Goal: Task Accomplishment & Management: Use online tool/utility

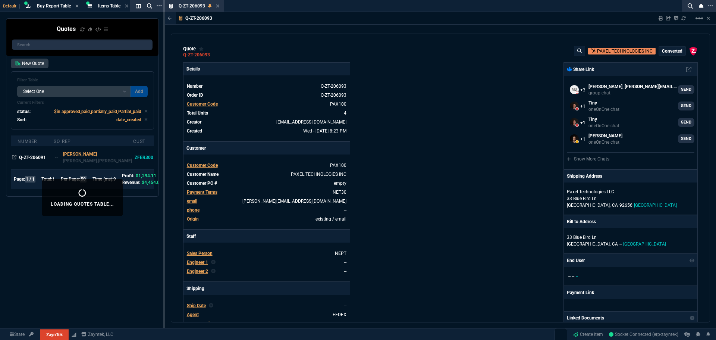
select select "8: NEPT"
select select
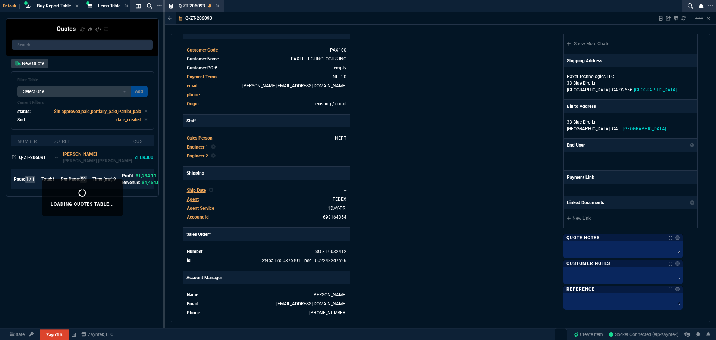
click at [217, 7] on icon at bounding box center [217, 6] width 3 height 4
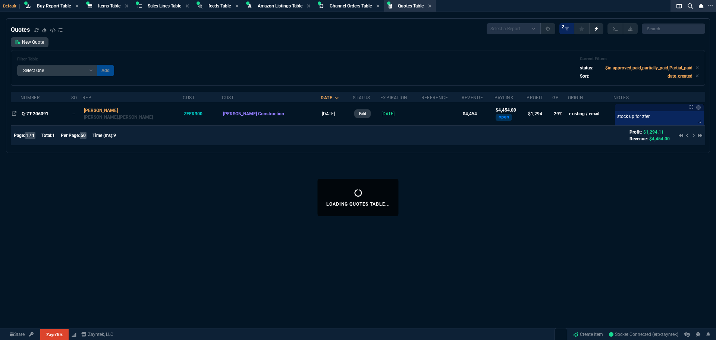
click at [378, 54] on div "Filter Table Select One Add Filter () creator (creator) Cust (headers.customerN…" at bounding box center [358, 68] width 695 height 36
click at [51, 4] on span "Buy Report Table" at bounding box center [54, 5] width 34 height 5
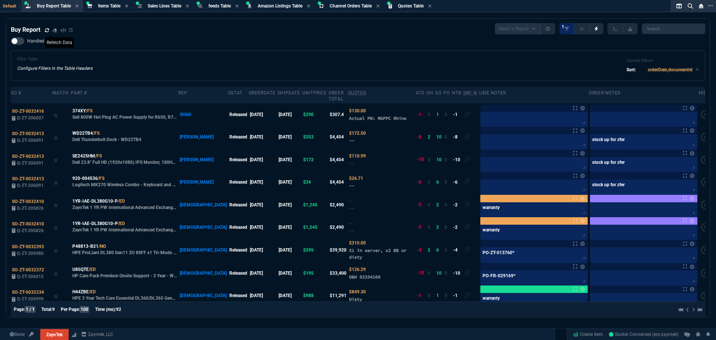
click at [47, 31] on icon at bounding box center [47, 30] width 4 height 4
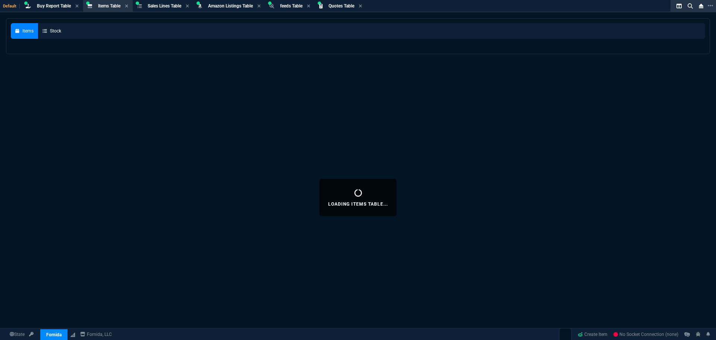
select select "8: NEPT"
select select
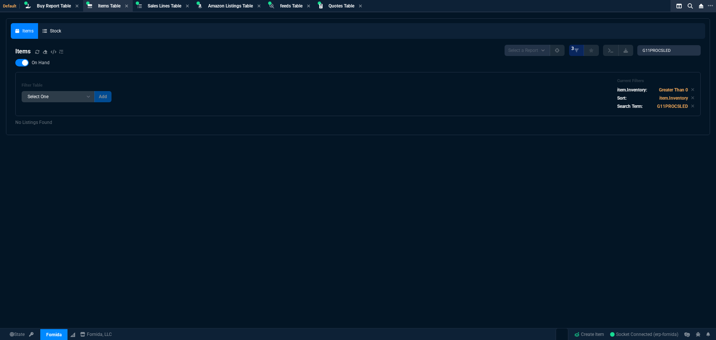
click at [13, 61] on nx-fornida-items-table "Items Select a Report NEW QUERY 3 G11PROCSLED On Hand Filter Table Select One A…" at bounding box center [358, 85] width 695 height 90
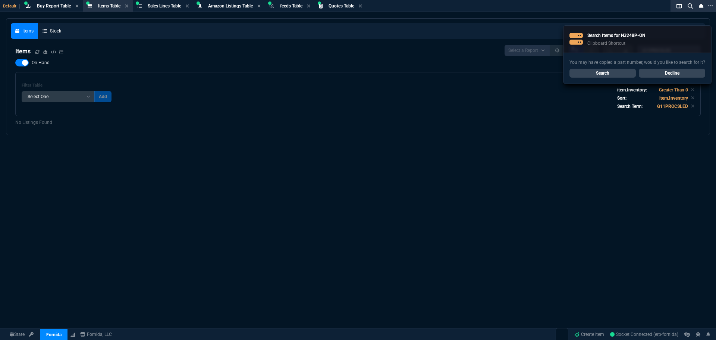
click at [19, 62] on div at bounding box center [21, 62] width 13 height 7
click at [15, 63] on input "On Hand" at bounding box center [15, 63] width 0 height 0
checkbox input "false"
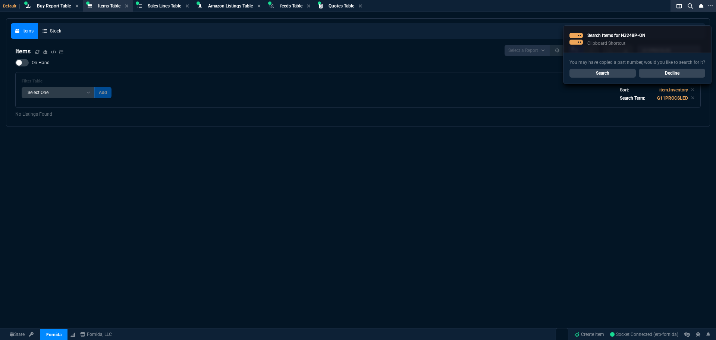
click at [615, 72] on link "Search" at bounding box center [603, 73] width 66 height 9
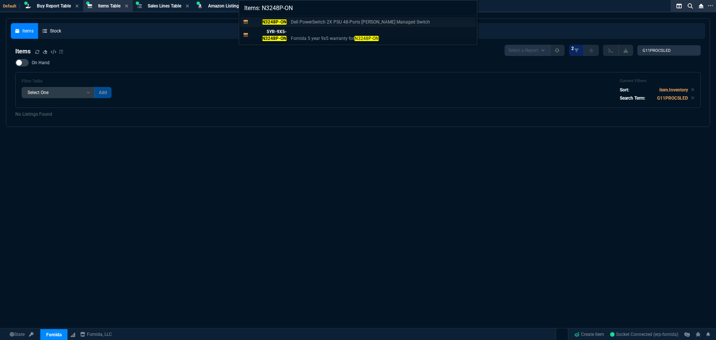
click at [282, 22] on mark "N3248P-ON" at bounding box center [274, 21] width 25 height 5
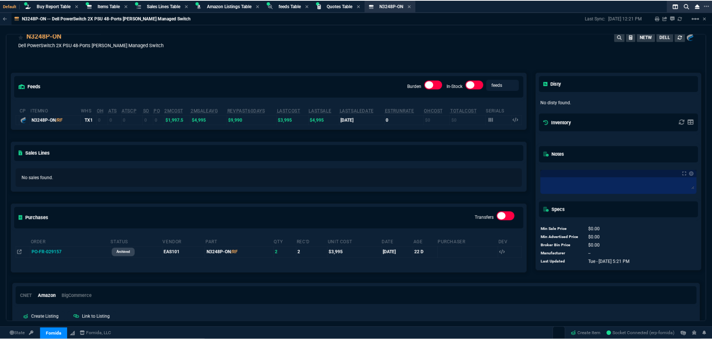
scroll to position [37, 0]
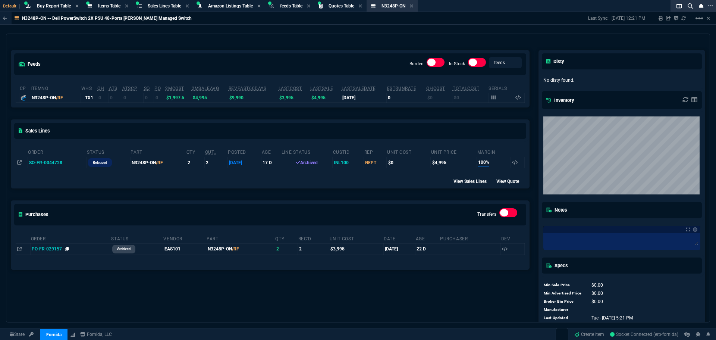
click at [67, 251] on icon at bounding box center [67, 249] width 4 height 4
click at [257, 50] on div "feeds Burden In-Stock feeds prices cp ItemNo WHS OH ATS ATSCP SO PO 2MCost 2MSa…" at bounding box center [270, 78] width 519 height 57
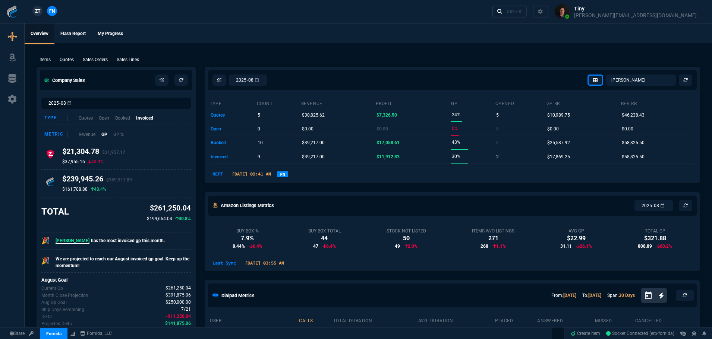
click at [345, 67] on div "2025-08 [PERSON_NAME] Over [PERSON_NAME] [PERSON_NAME] [PERSON_NAME] Wafek [PER…" at bounding box center [452, 80] width 495 height 26
click at [498, 68] on div "2025-08 [PERSON_NAME] Over [PERSON_NAME] [PERSON_NAME] [PERSON_NAME] Wafek [PER…" at bounding box center [452, 80] width 495 height 26
click at [298, 8] on div "ZT FN Ctrl + K" at bounding box center [356, 11] width 712 height 23
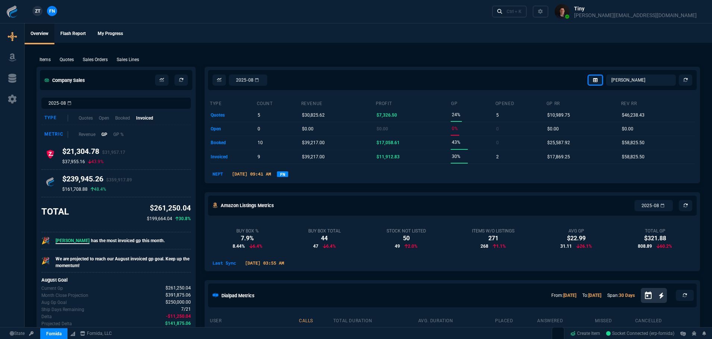
click at [345, 42] on ul "Overview Flash Report My Progress" at bounding box center [369, 32] width 688 height 19
click at [646, 78] on select "[PERSON_NAME] Over [PERSON_NAME] [PERSON_NAME] Seti [PERSON_NAME] Wafek [PERSON…" at bounding box center [641, 80] width 70 height 11
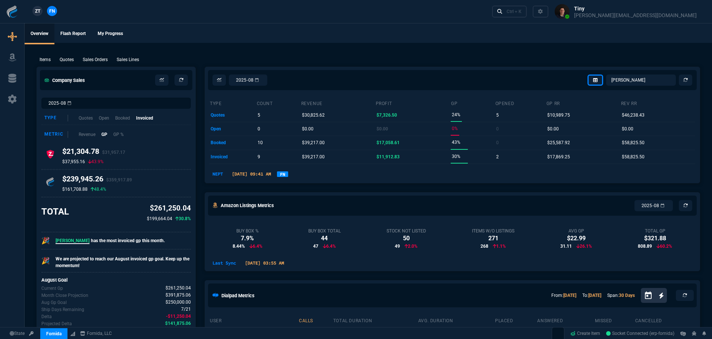
click at [445, 56] on div "Items Quotes Sales Orders Sales Lines Add Link" at bounding box center [369, 59] width 664 height 9
click at [217, 82] on icon at bounding box center [219, 80] width 4 height 4
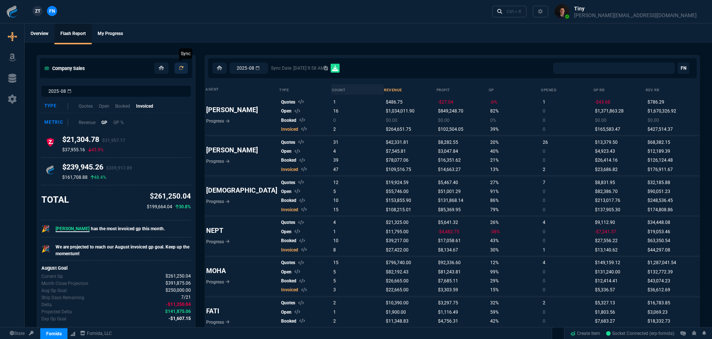
click at [180, 67] on icon at bounding box center [181, 68] width 4 height 4
select select "0:"
click at [219, 72] on nx-icon at bounding box center [219, 68] width 5 height 7
select select "8: NEPT"
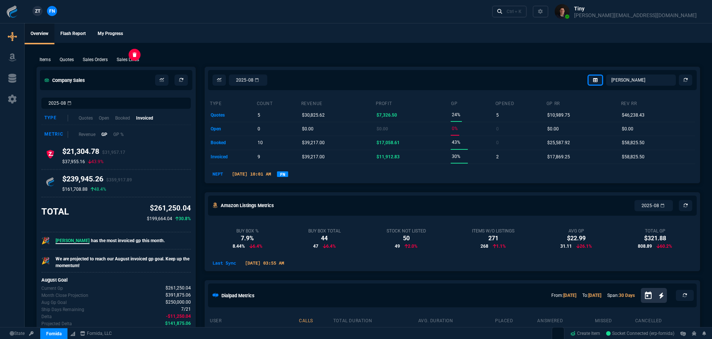
click at [132, 60] on p "Sales Lines" at bounding box center [128, 59] width 22 height 7
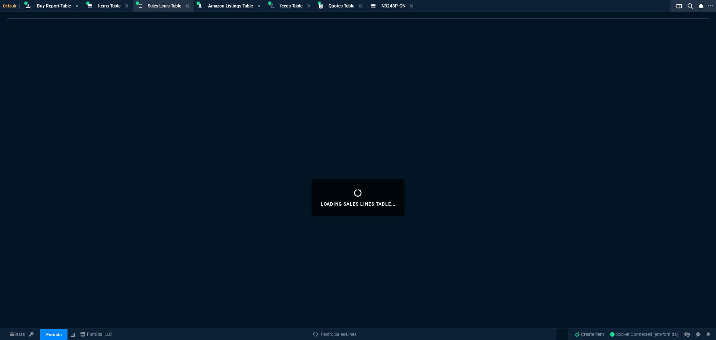
select select
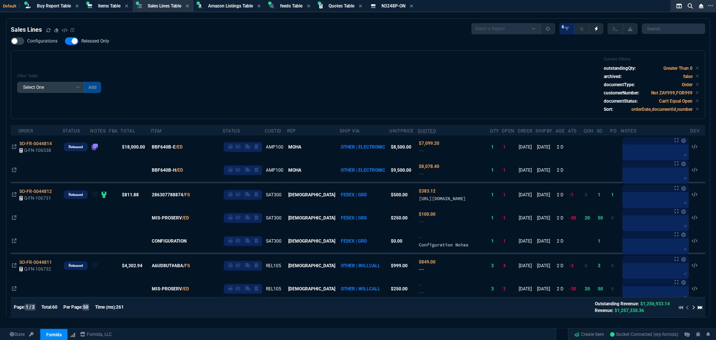
click at [374, 48] on div "Configurations Released Only Filter Table Select One Add Filter () Age () ATS (…" at bounding box center [358, 78] width 695 height 82
click at [377, 50] on div "Configurations Released Only Filter Table Select One Add Filter () Age () ATS (…" at bounding box center [358, 78] width 695 height 82
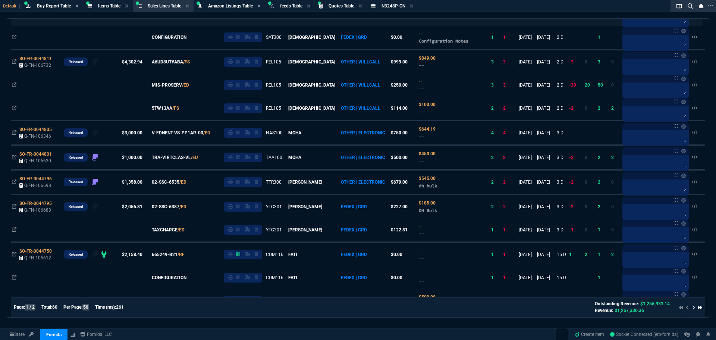
scroll to position [186, 0]
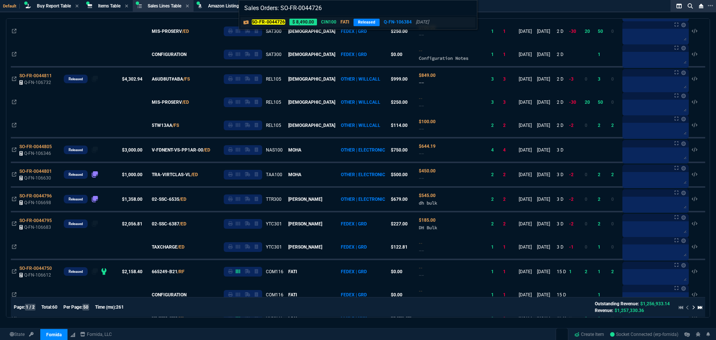
type input "Sales Orders: SO-FR-0044726"
click at [276, 21] on mark "SO-FR-0044726" at bounding box center [269, 21] width 34 height 5
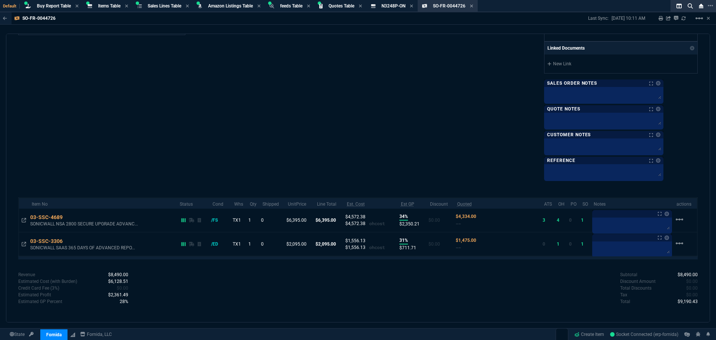
scroll to position [360, 0]
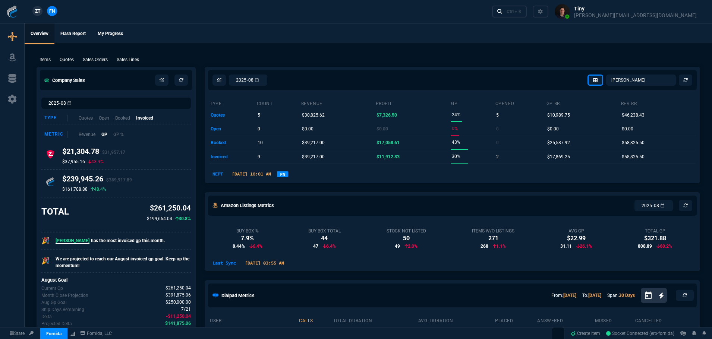
click at [136, 57] on p "Sales Lines" at bounding box center [128, 59] width 22 height 7
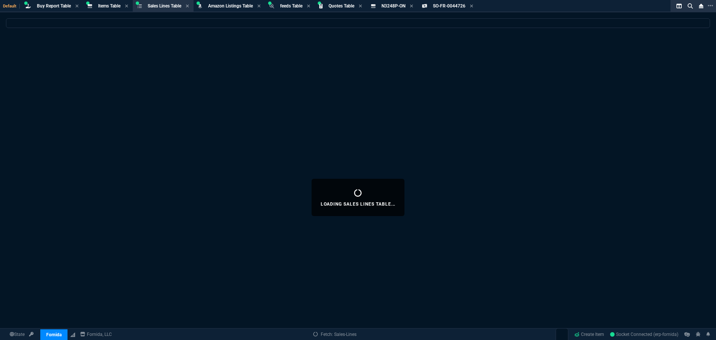
select select
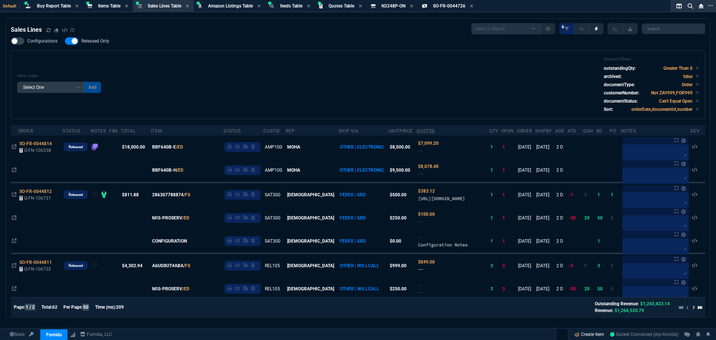
click at [578, 335] on link "Create Item" at bounding box center [589, 334] width 36 height 11
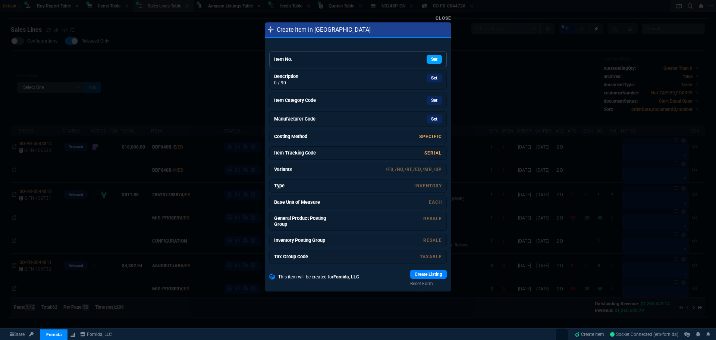
click at [427, 63] on link "Set" at bounding box center [434, 59] width 15 height 9
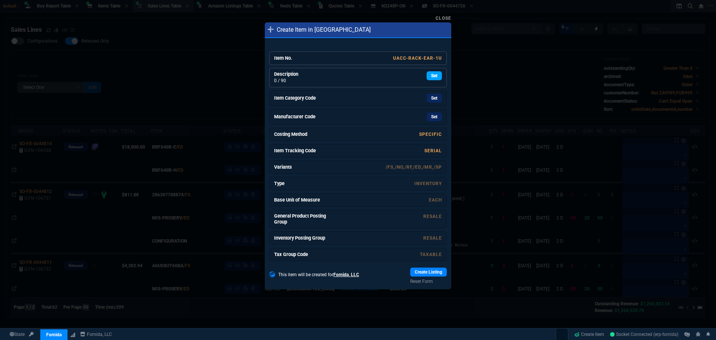
click at [435, 78] on link "Set" at bounding box center [434, 75] width 15 height 9
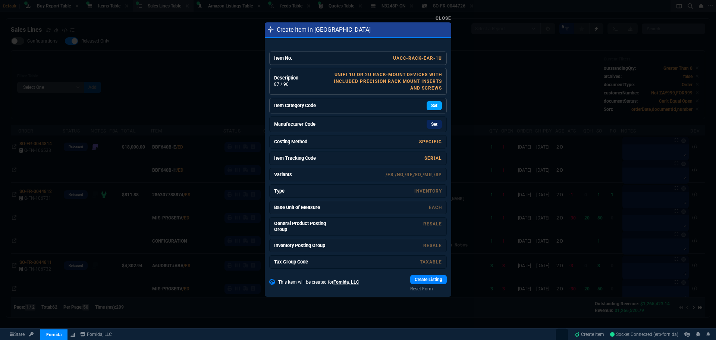
click at [434, 107] on link "Set" at bounding box center [434, 105] width 15 height 9
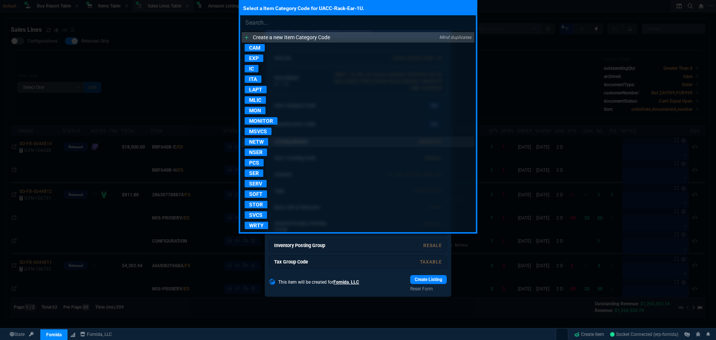
click at [260, 143] on p "NETW" at bounding box center [256, 141] width 23 height 7
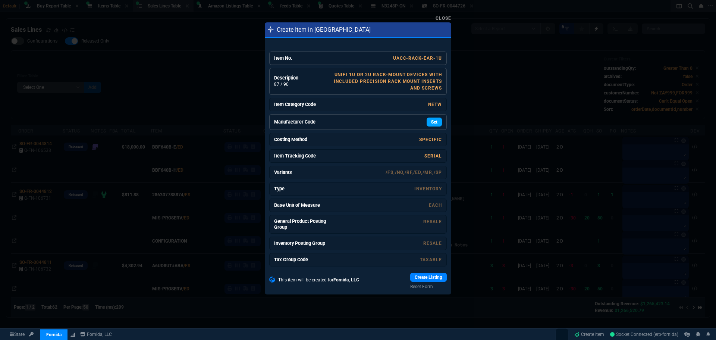
click at [432, 119] on link "Set" at bounding box center [434, 121] width 15 height 9
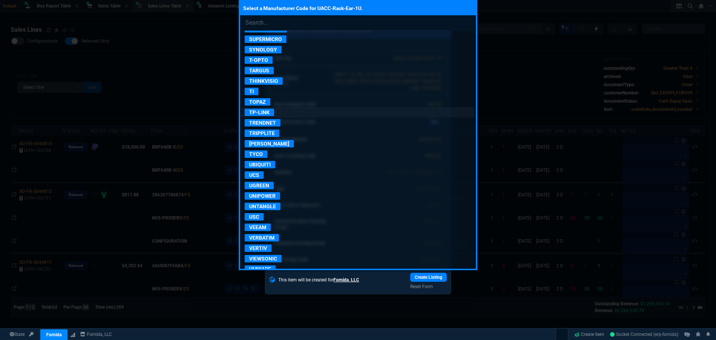
scroll to position [1492, 0]
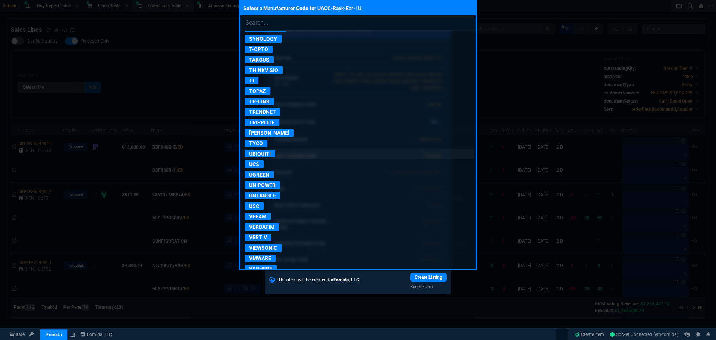
click at [270, 156] on p "UBIQUITI" at bounding box center [260, 153] width 31 height 7
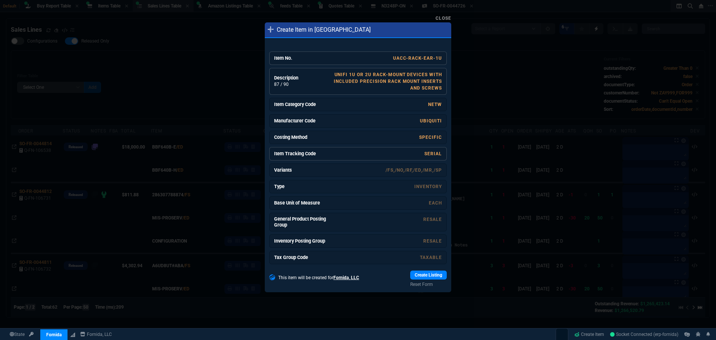
click at [426, 154] on link "SERIAL" at bounding box center [433, 153] width 18 height 5
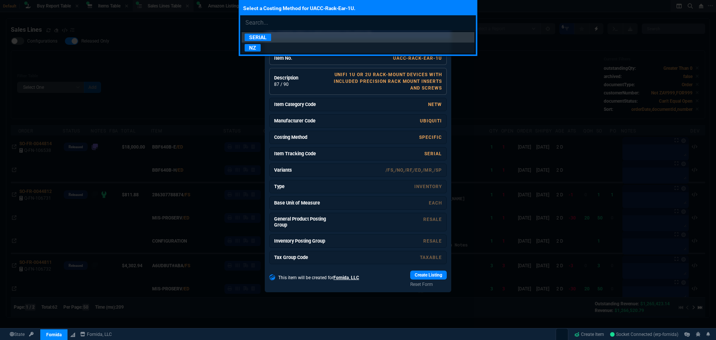
click at [255, 49] on p "NZ" at bounding box center [253, 47] width 16 height 7
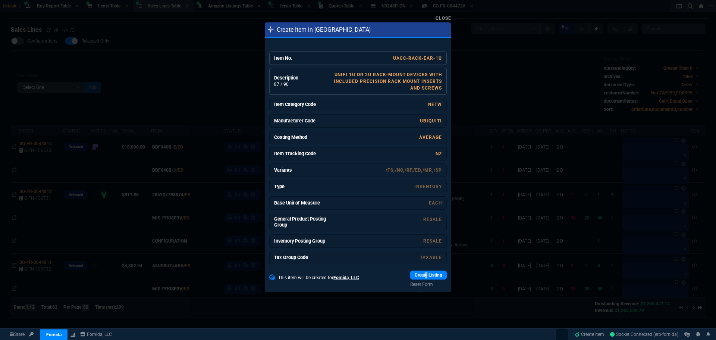
click at [423, 278] on link "Create Listing" at bounding box center [428, 274] width 37 height 9
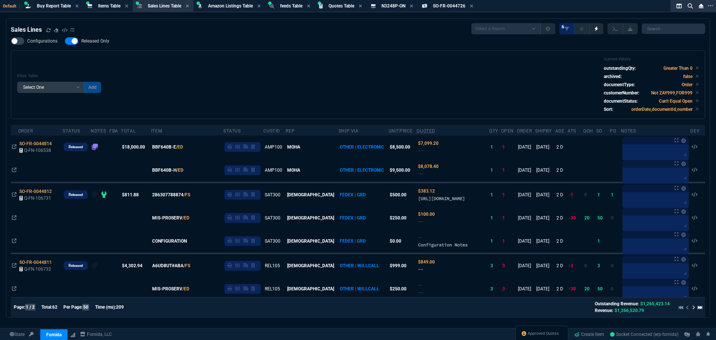
select select "8: NEPT"
select select
click at [396, 68] on div "Filter Table Select One Add Filter () Age () ATS () Cond (itemVariantCode) Cust…" at bounding box center [358, 85] width 682 height 56
drag, startPoint x: 178, startPoint y: 79, endPoint x: 206, endPoint y: 60, distance: 33.9
click at [178, 79] on div "Filter Table Select One Add Filter () Age () ATS () Cond (itemVariantCode) Cust…" at bounding box center [358, 85] width 682 height 56
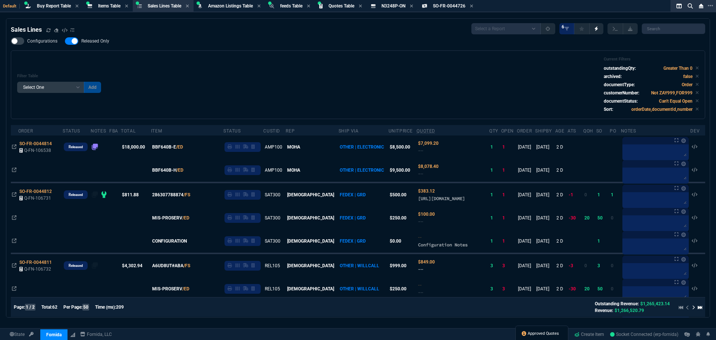
click at [534, 331] on span "Approved Quotes" at bounding box center [543, 333] width 31 height 6
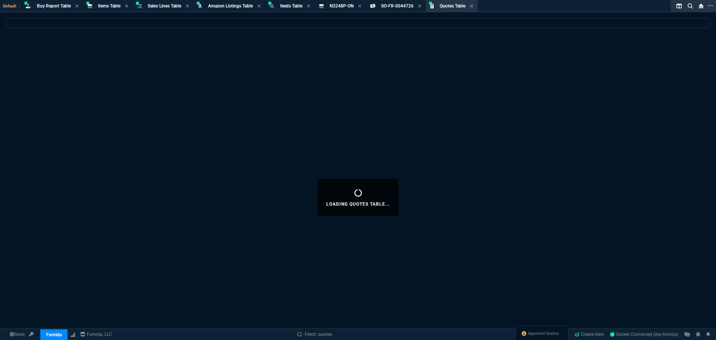
select select
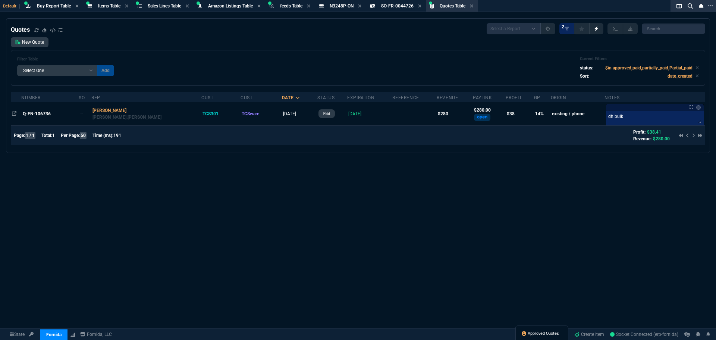
click at [539, 332] on span "Approved Quotes" at bounding box center [543, 333] width 31 height 6
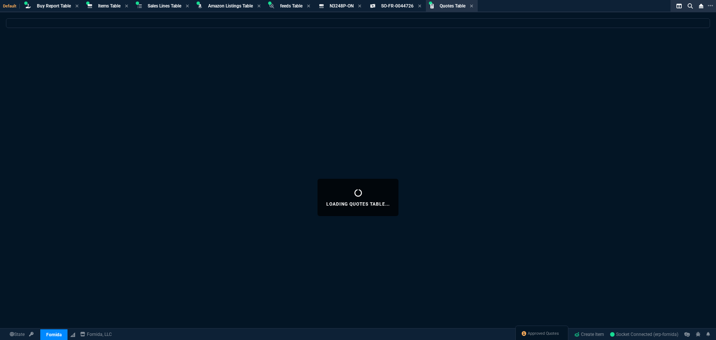
select select
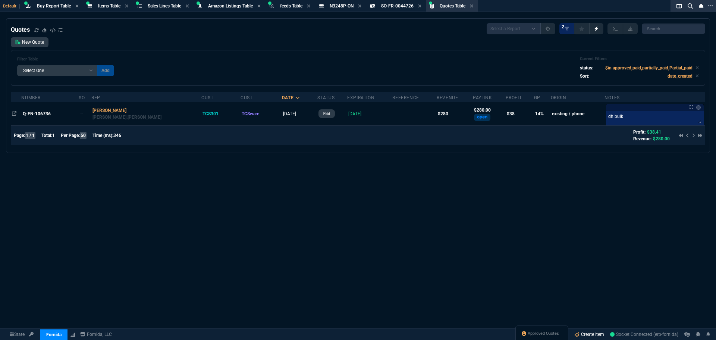
click at [586, 334] on link "Create Item" at bounding box center [589, 334] width 36 height 11
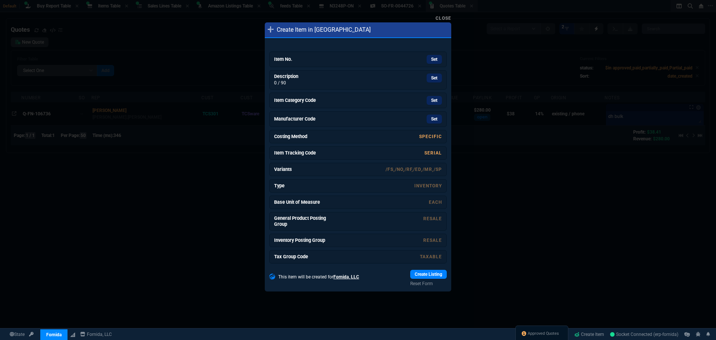
click at [428, 57] on link "Set" at bounding box center [434, 59] width 15 height 9
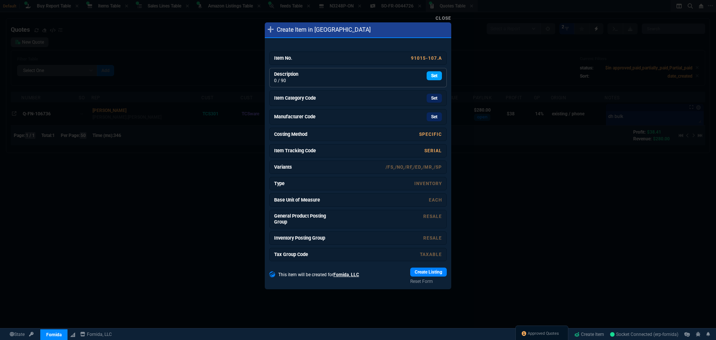
click at [431, 80] on link "Set" at bounding box center [434, 75] width 15 height 9
click at [430, 98] on link "Set" at bounding box center [434, 98] width 15 height 9
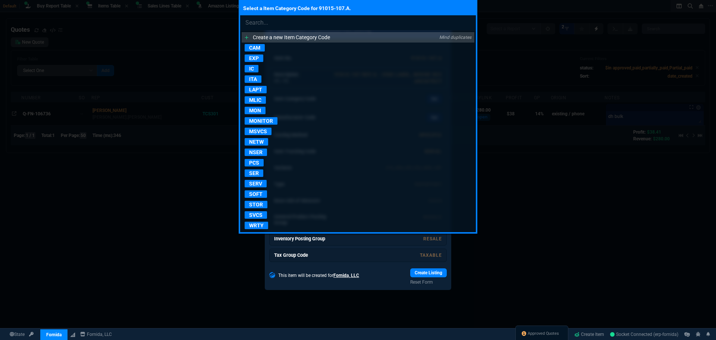
click at [257, 142] on p "NETW" at bounding box center [256, 141] width 23 height 7
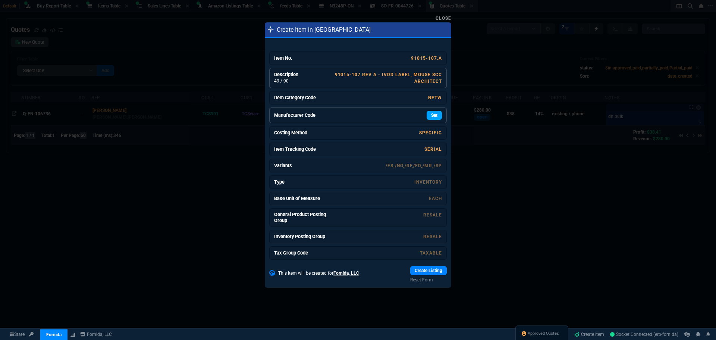
click at [433, 113] on link "Set" at bounding box center [434, 115] width 15 height 9
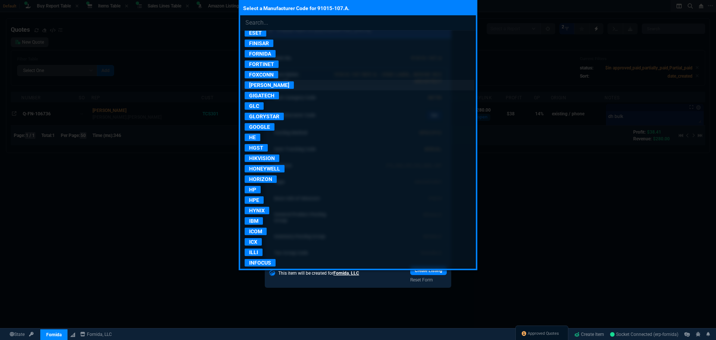
scroll to position [448, 0]
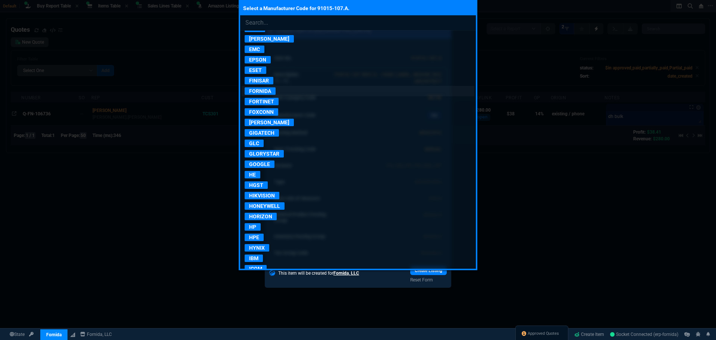
click at [265, 91] on p "FORNIDA" at bounding box center [260, 90] width 31 height 7
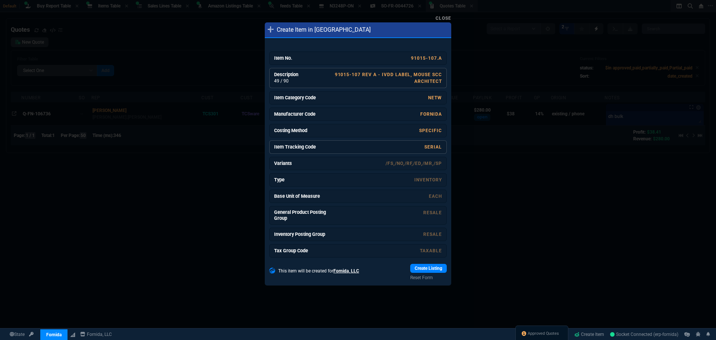
click at [429, 147] on link "SERIAL" at bounding box center [433, 146] width 18 height 5
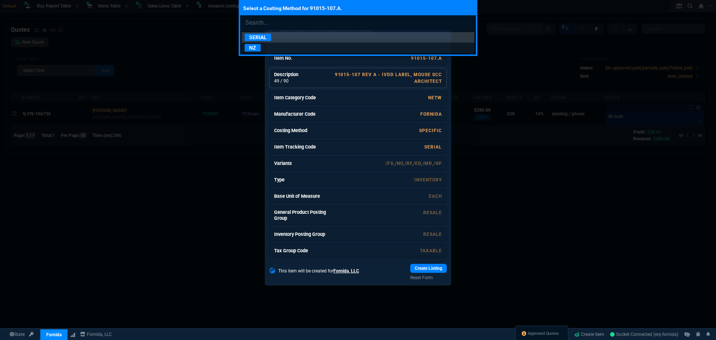
click at [255, 48] on p "NZ" at bounding box center [253, 47] width 16 height 7
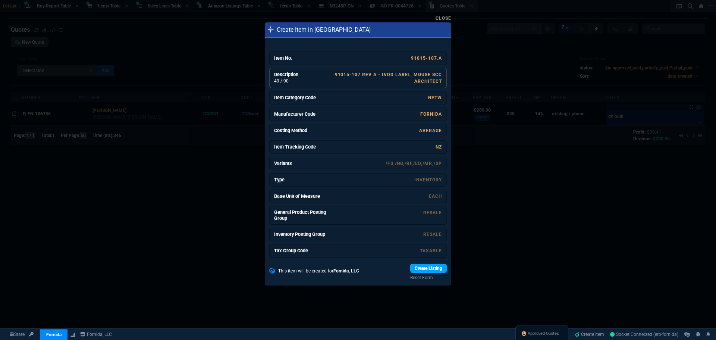
click at [428, 267] on link "Create Listing" at bounding box center [428, 268] width 37 height 9
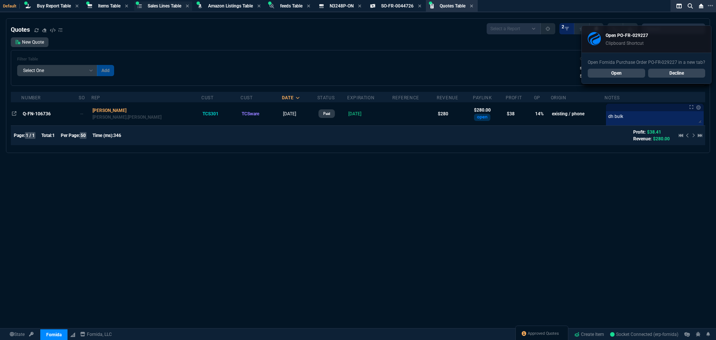
click at [165, 8] on span "Sales Lines Table" at bounding box center [165, 5] width 34 height 5
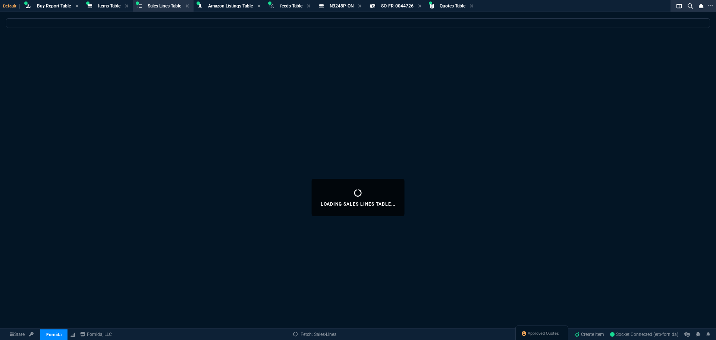
select select
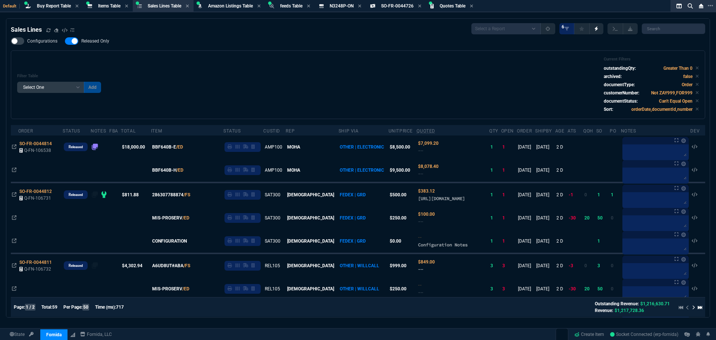
click at [299, 81] on div "Filter Table Select One Add Filter () Age () ATS () Cond (itemVariantCode) Cust…" at bounding box center [358, 85] width 682 height 56
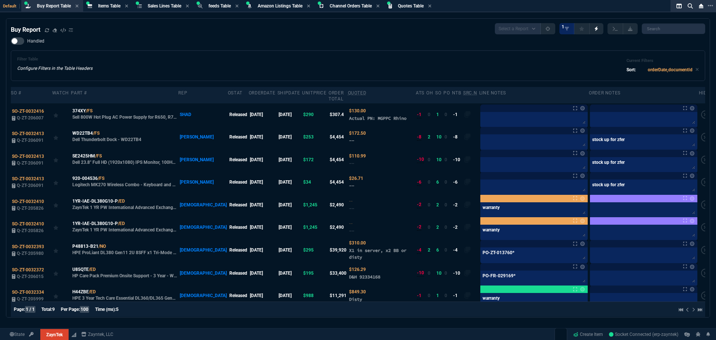
select select "8: NEPT"
click at [162, 4] on span "Sales Lines Table" at bounding box center [165, 5] width 34 height 5
click at [165, 7] on span "Sales Lines Table" at bounding box center [165, 5] width 34 height 5
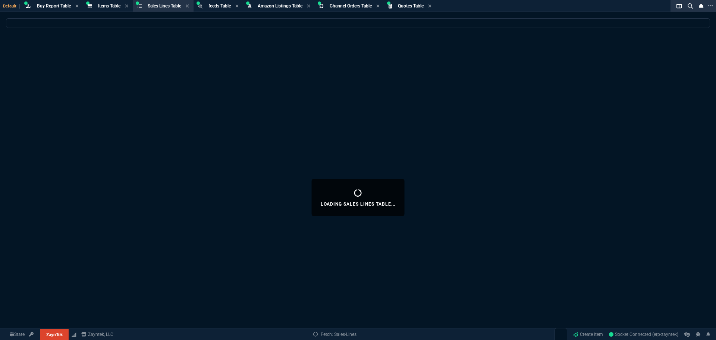
select select
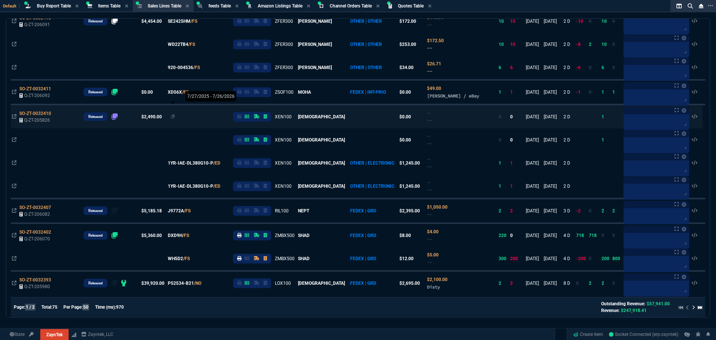
scroll to position [186, 0]
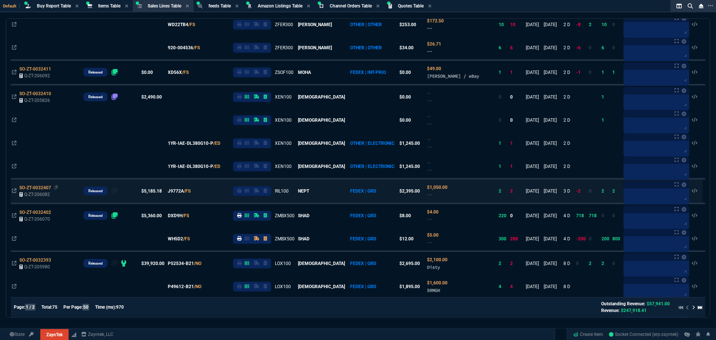
click at [40, 188] on span "SO-ZT-0032407" at bounding box center [35, 187] width 32 height 5
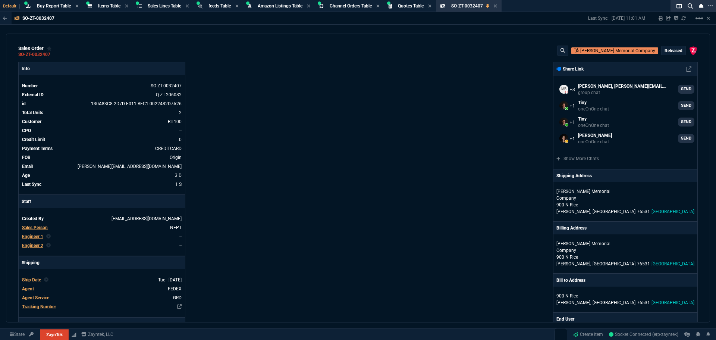
scroll to position [0, 0]
click at [173, 97] on link "Q-ZT-206082" at bounding box center [169, 95] width 26 height 5
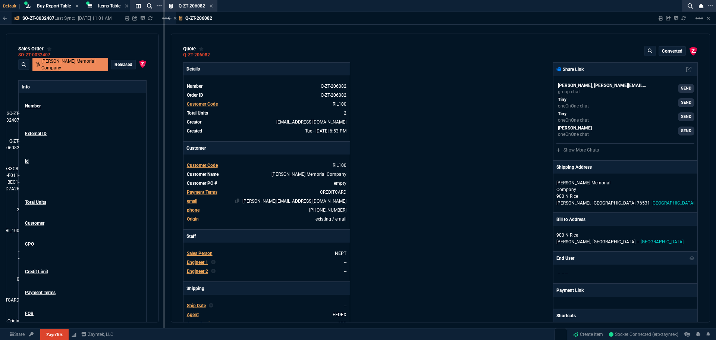
type input "56"
type input "1345"
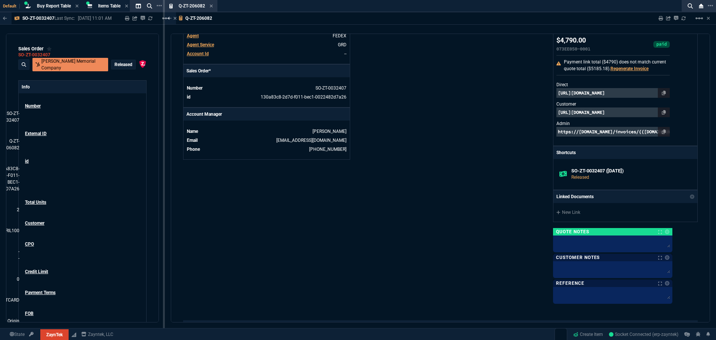
scroll to position [437, 0]
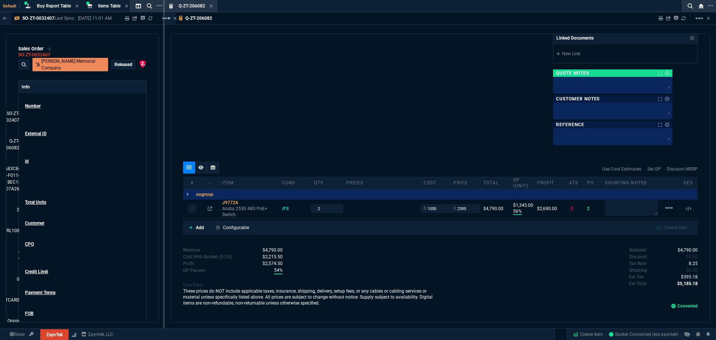
type input "5122.17"
type input "53"
click at [211, 6] on icon at bounding box center [211, 5] width 3 height 3
